Goal: Find specific page/section: Find specific page/section

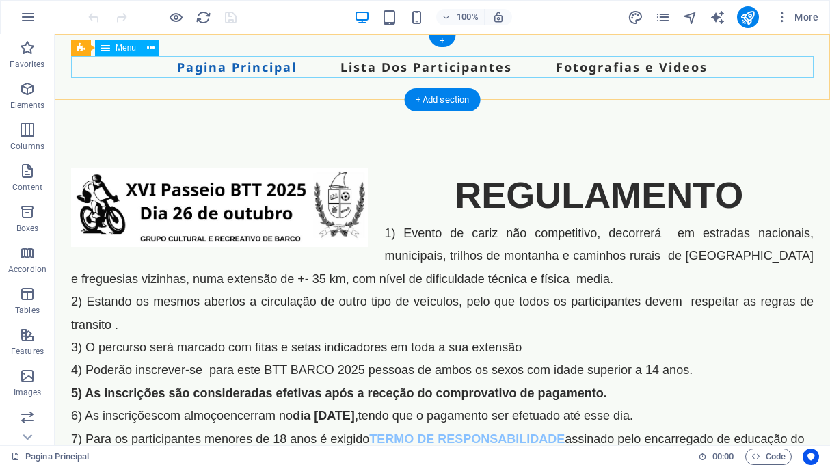
click at [414, 70] on nav "Pagina Principal Lista Dos Participantes Fotografias e Videos" at bounding box center [442, 67] width 742 height 22
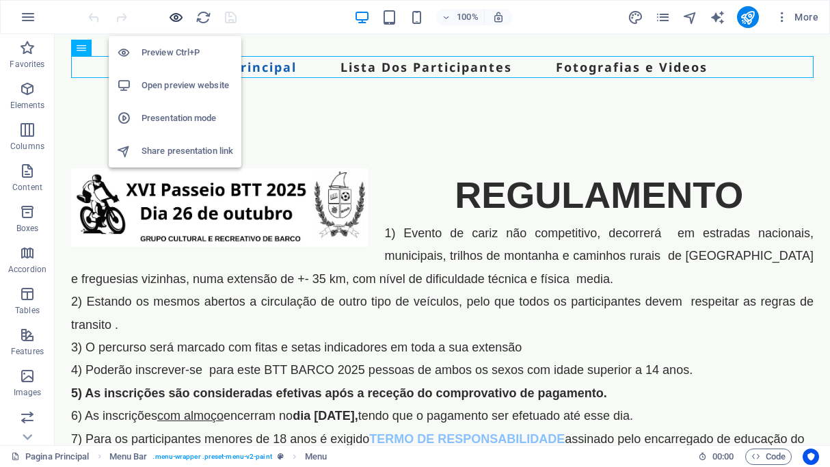
click at [180, 16] on icon "button" at bounding box center [176, 18] width 16 height 16
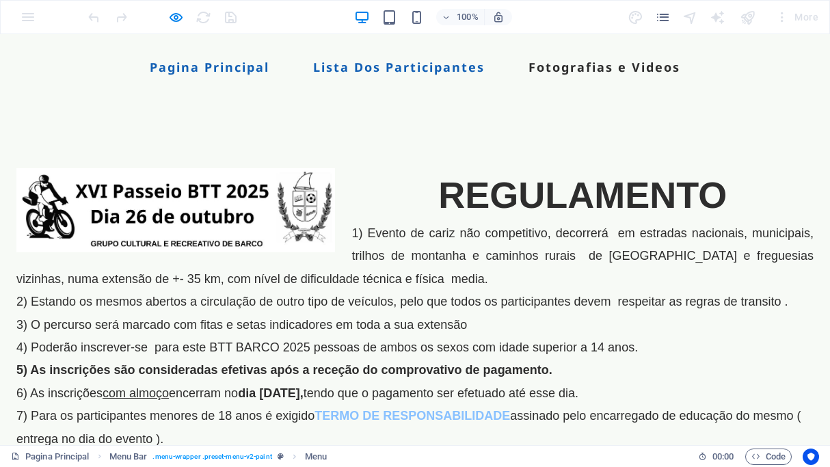
click at [364, 66] on link "Lista Dos Participantes" at bounding box center [399, 67] width 172 height 12
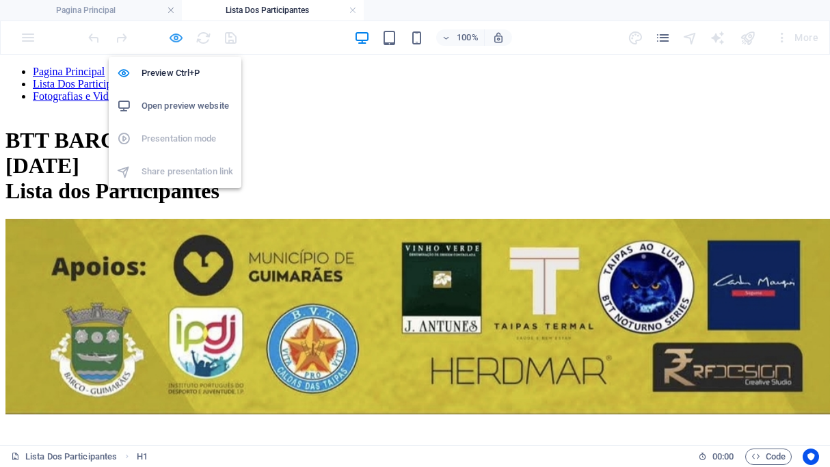
click at [174, 35] on icon "button" at bounding box center [176, 38] width 16 height 16
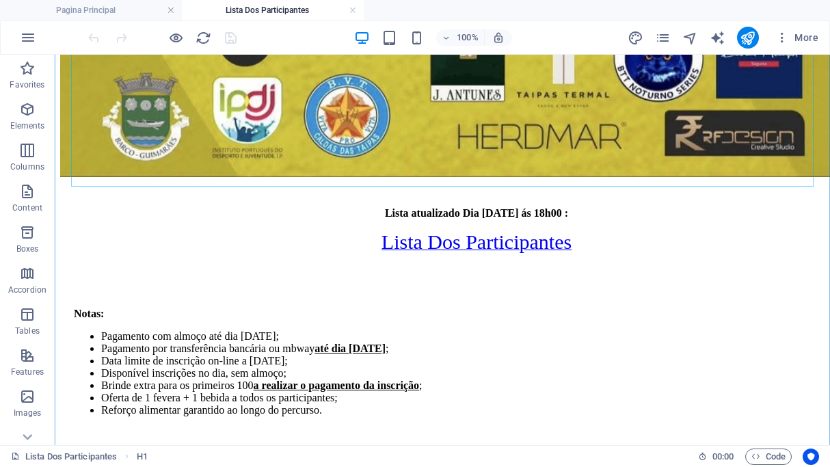
scroll to position [377, 0]
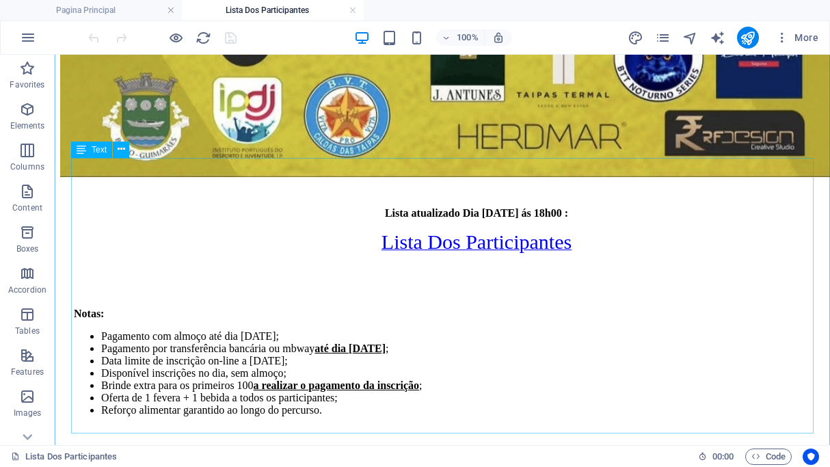
click at [476, 207] on div "Lista atualizado Dia [DATE] ás 18h00 : Lista Dos Participantes Notas: Pagamento…" at bounding box center [442, 323] width 764 height 232
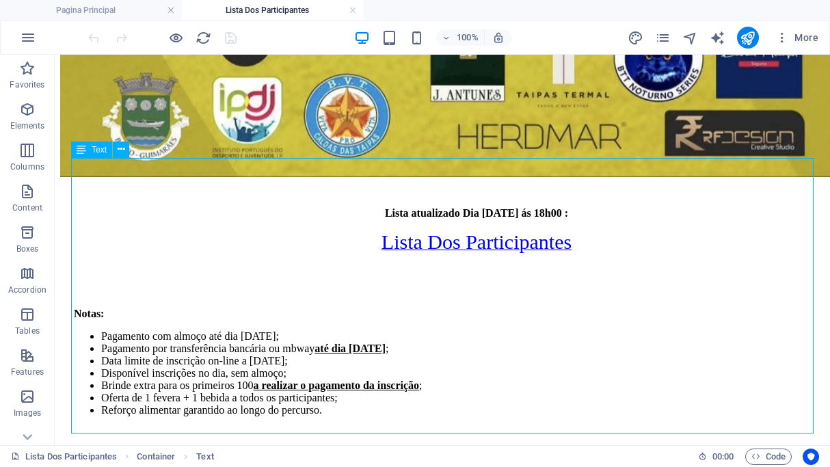
click at [480, 207] on div "Lista atualizado Dia [DATE] ás 18h00 : Lista Dos Participantes Notas: Pagamento…" at bounding box center [442, 323] width 764 height 232
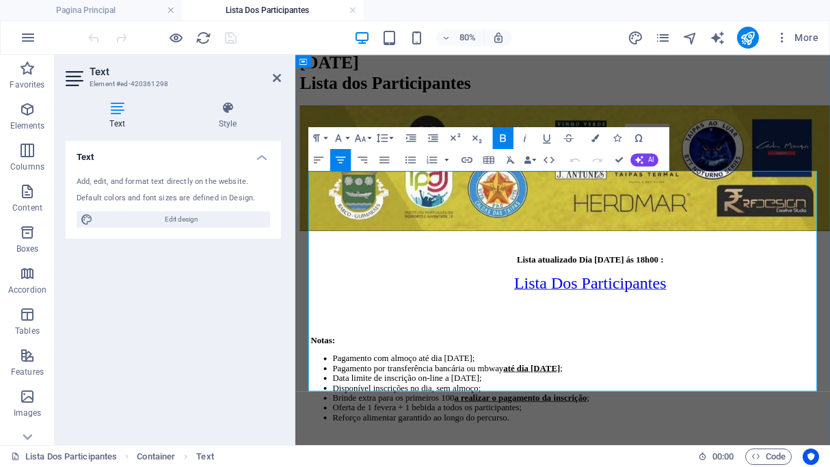
scroll to position [311, 0]
click at [663, 305] on strong "Lista atualizado Dia [DATE] ás 18h00 :" at bounding box center [663, 311] width 183 height 12
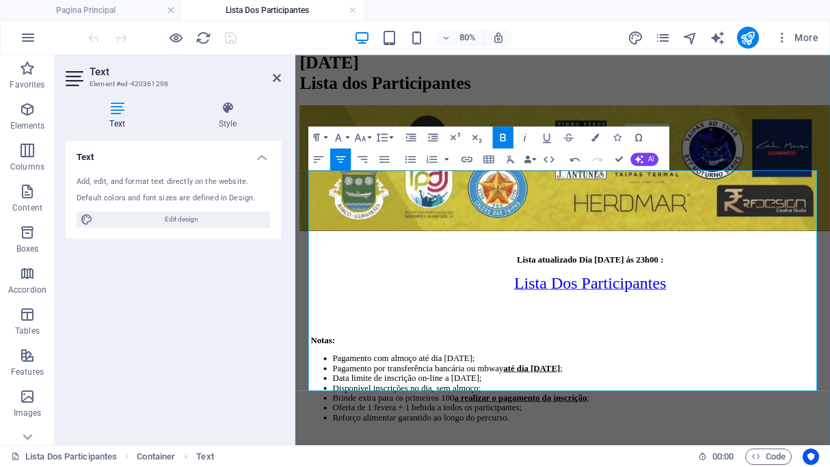
click at [783, 428] on li "Pagamento com almoço até dia [DATE];" at bounding box center [650, 434] width 617 height 12
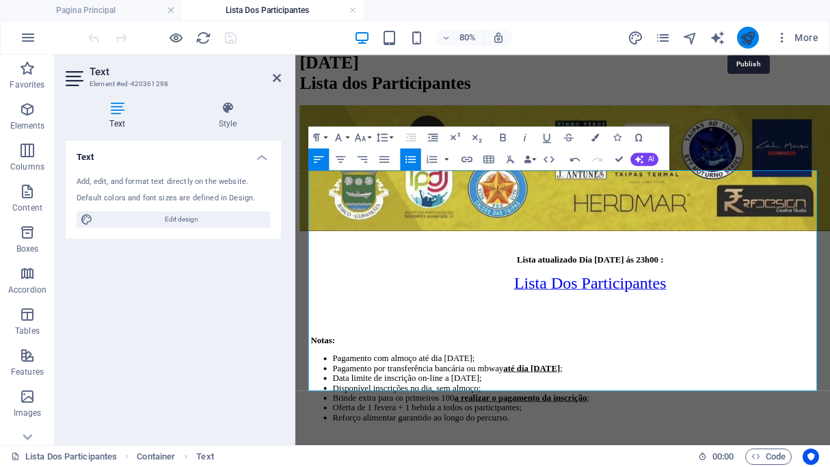
click at [753, 43] on icon "publish" at bounding box center [748, 38] width 16 height 16
